Goal: Obtain resource: Obtain resource

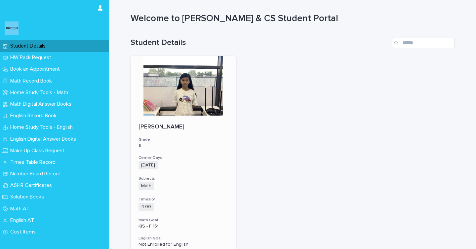
scroll to position [7, 0]
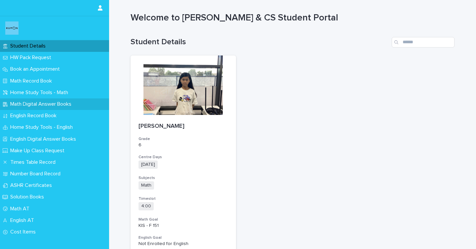
click at [41, 101] on p "Math Digital Answer Books" at bounding box center [42, 104] width 69 height 6
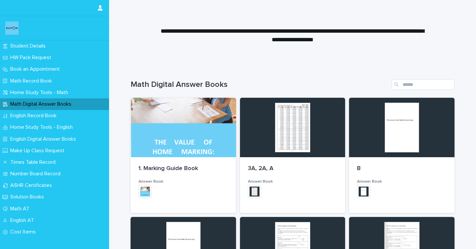
click at [312, 75] on div "Math Digital Answer Books" at bounding box center [292, 82] width 324 height 32
click at [332, 73] on div "Math Digital Answer Books" at bounding box center [292, 82] width 324 height 32
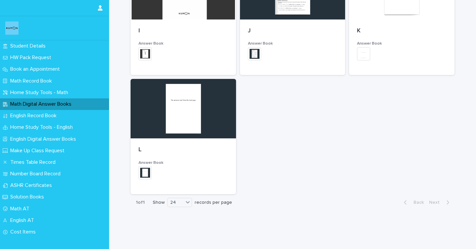
scroll to position [495, 0]
click at [190, 134] on div at bounding box center [182, 108] width 105 height 59
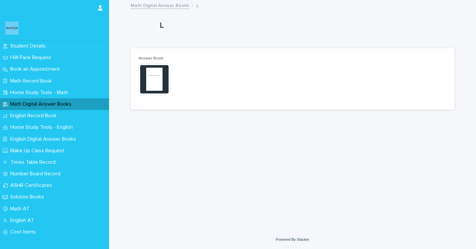
click at [161, 76] on img at bounding box center [154, 79] width 32 height 32
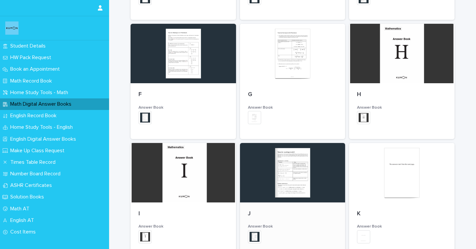
scroll to position [267, 0]
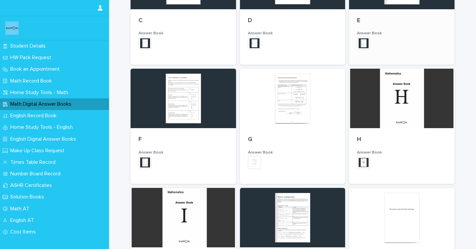
click at [381, 22] on p "E" at bounding box center [402, 20] width 90 height 7
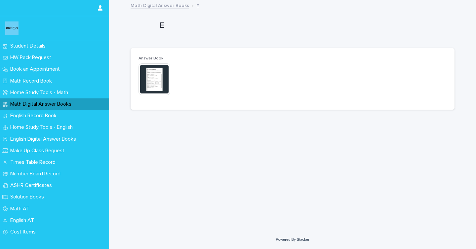
click at [158, 79] on img at bounding box center [154, 79] width 32 height 32
